Goal: Book appointment/travel/reservation

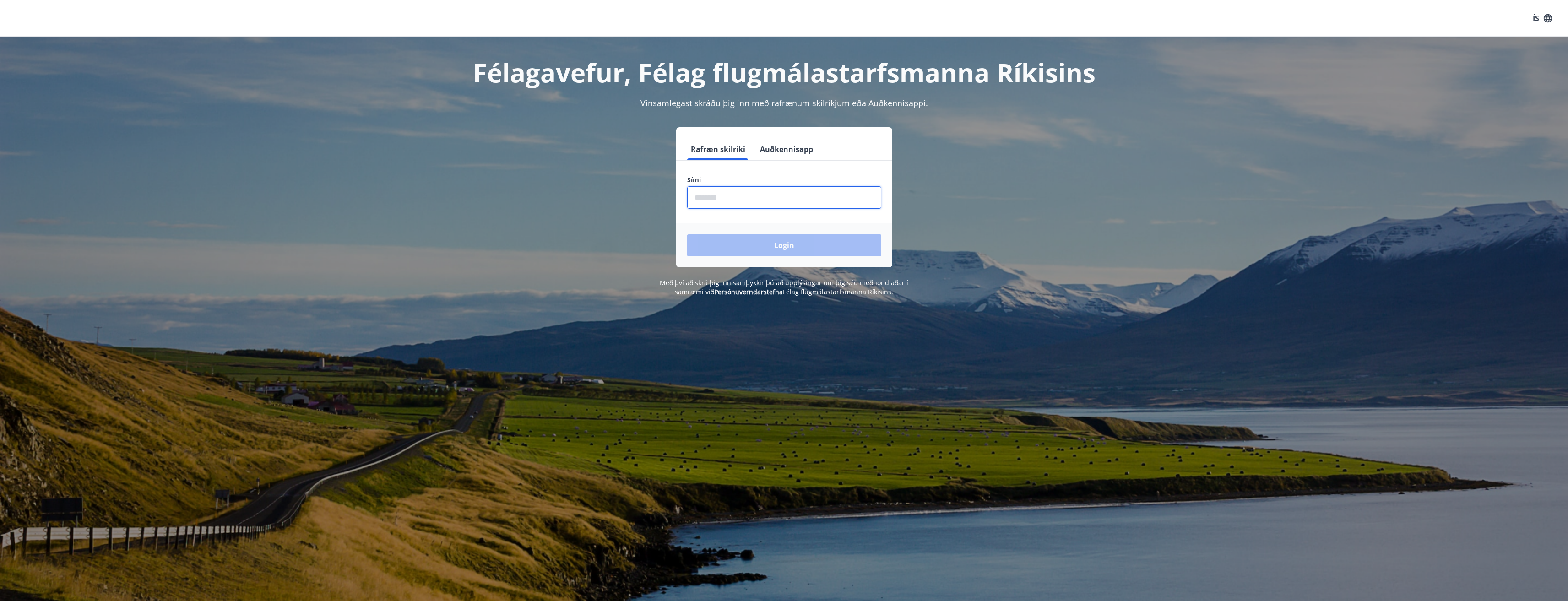
click at [734, 195] on input "phone" at bounding box center [784, 197] width 194 height 23
type input "********"
click at [687, 234] on button "Login" at bounding box center [784, 245] width 194 height 22
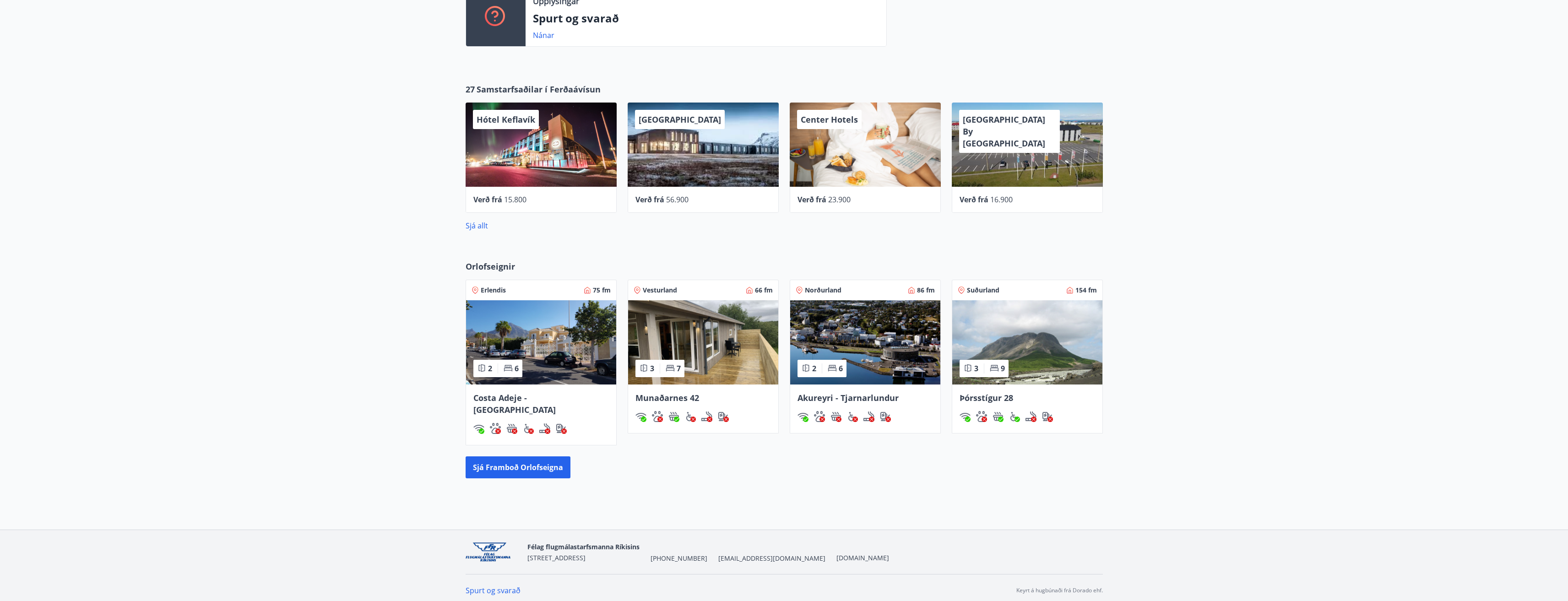
scroll to position [331, 0]
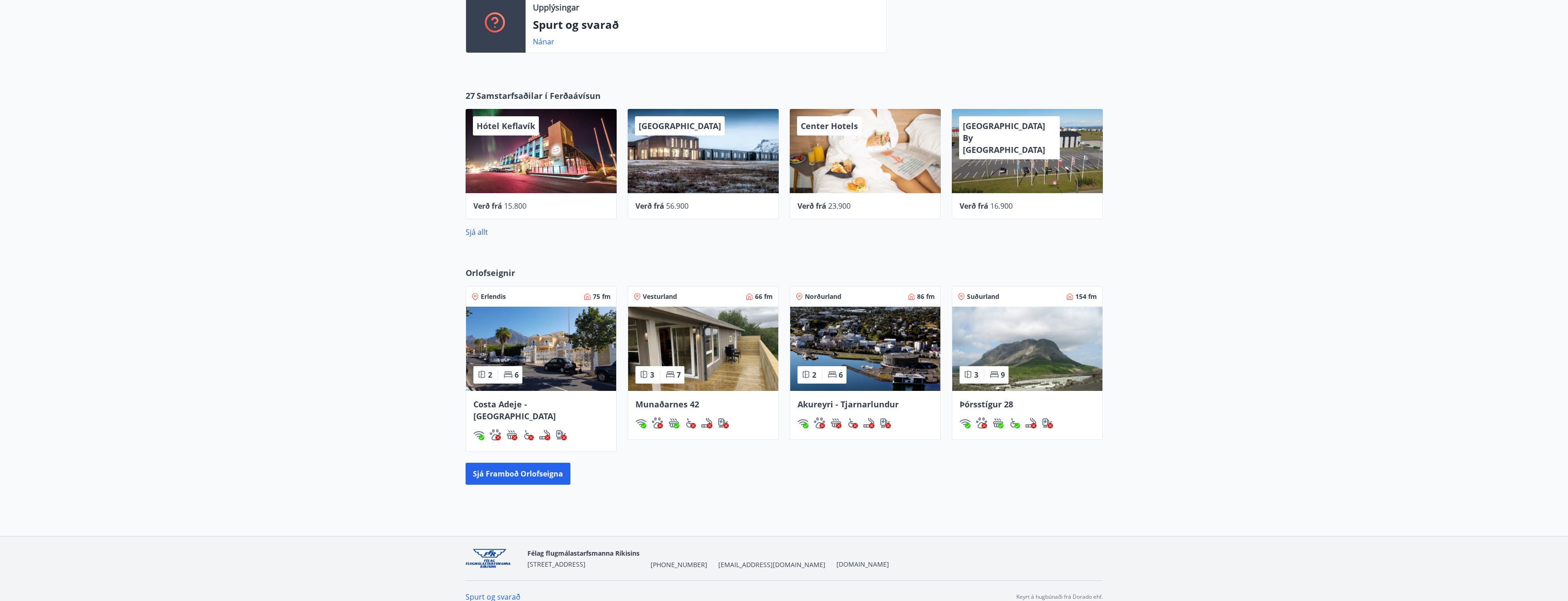
click at [1025, 355] on img at bounding box center [1028, 349] width 150 height 84
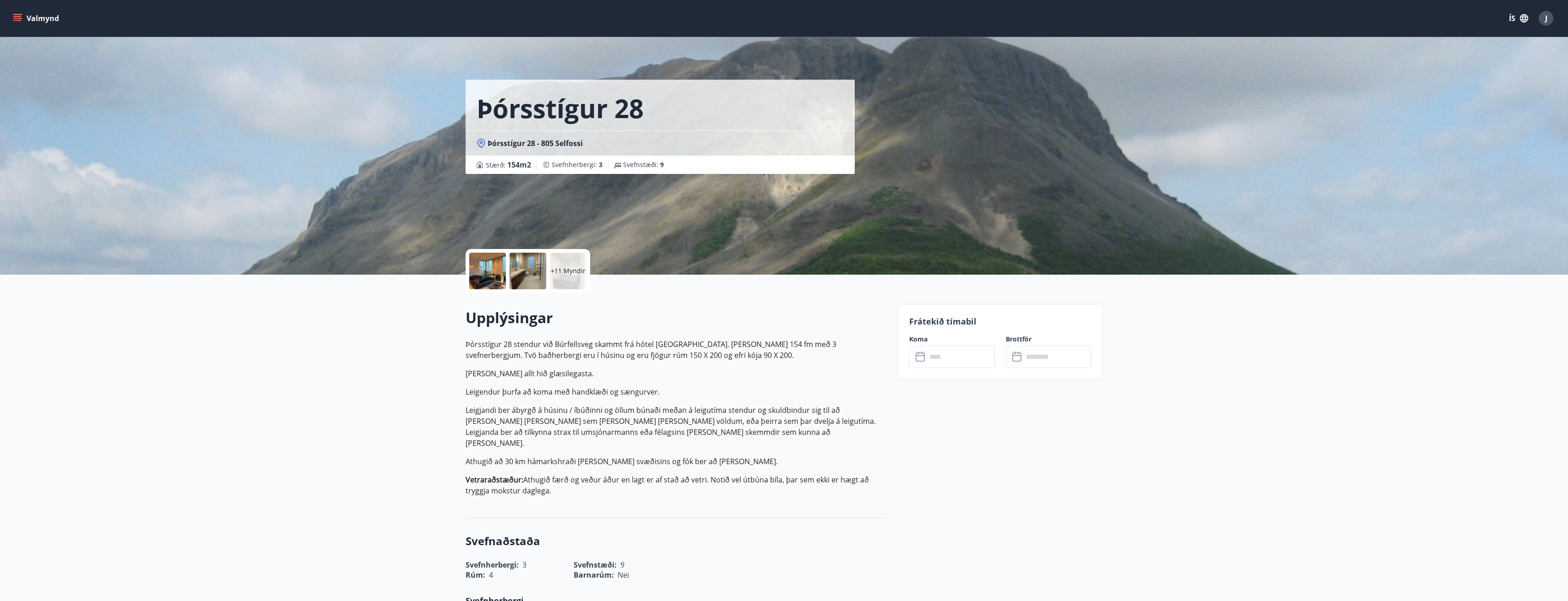
click at [938, 363] on input "text" at bounding box center [961, 356] width 68 height 23
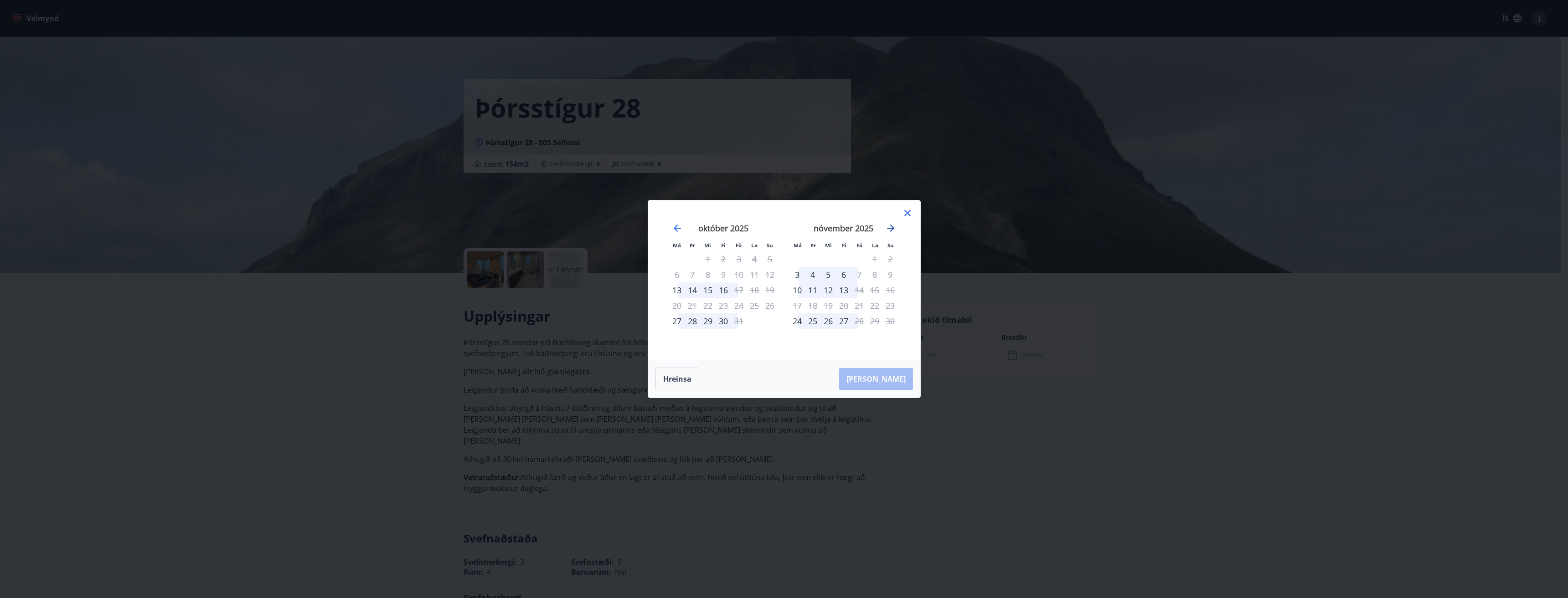
click at [894, 229] on icon "Move forward to switch to the next month." at bounding box center [891, 228] width 11 height 11
click at [859, 276] on div "6" at bounding box center [859, 274] width 15 height 15
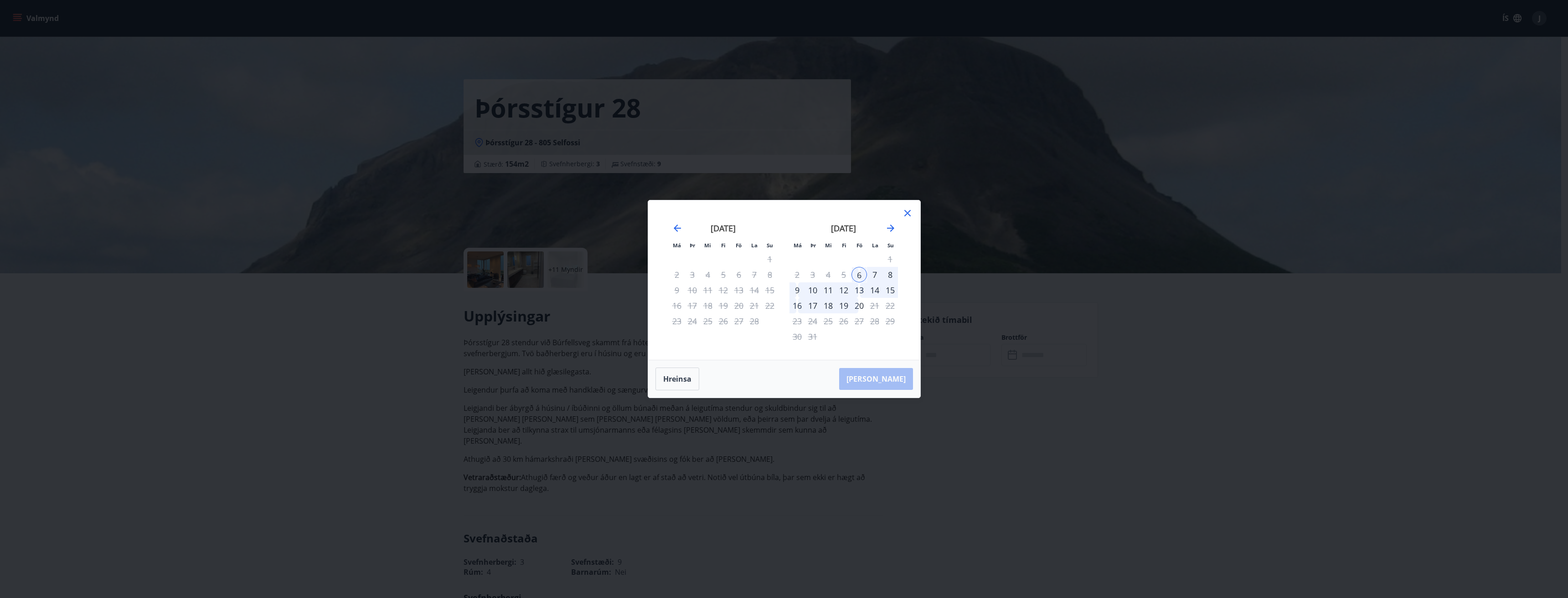
click at [797, 291] on div "9" at bounding box center [797, 290] width 15 height 15
